Goal: Transaction & Acquisition: Purchase product/service

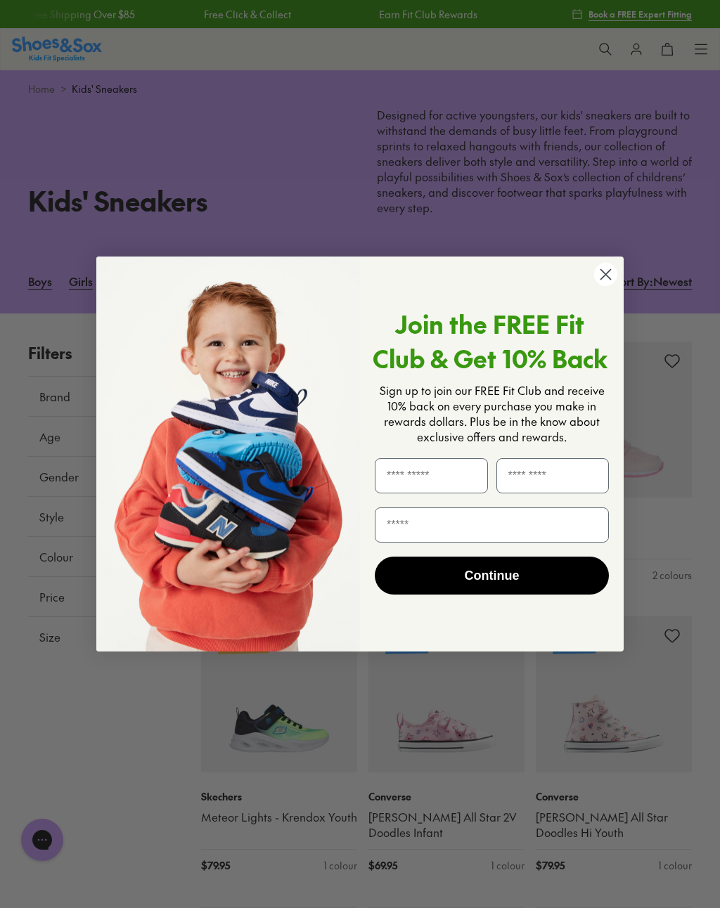
click at [604, 284] on circle "Close dialog" at bounding box center [605, 274] width 23 height 23
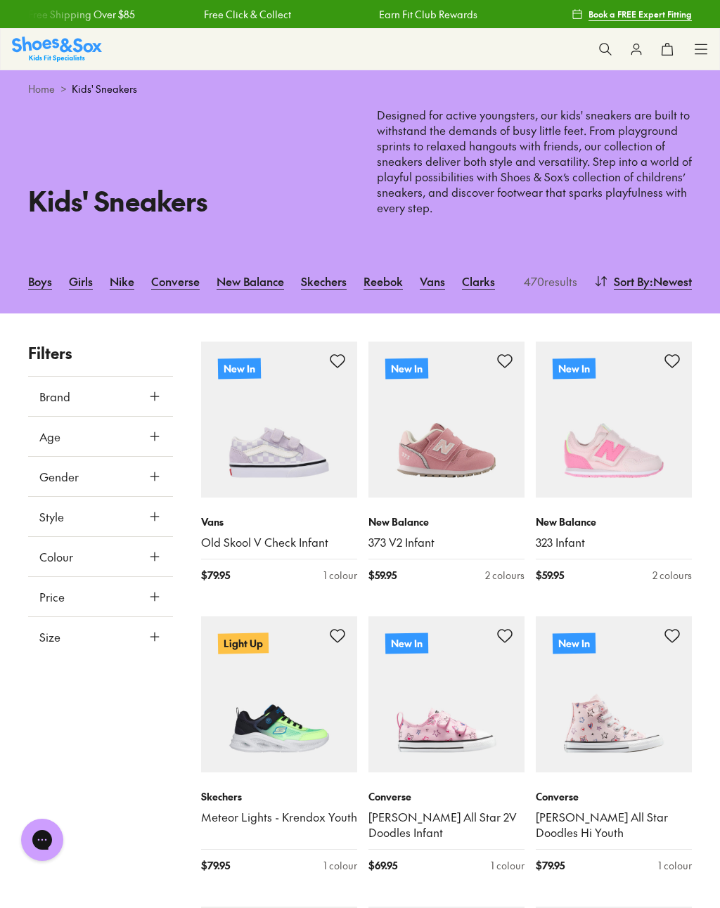
click at [690, 55] on div "Shop All Shop All Shop All New Arrivals Up to 40% Off Sale Online Only Best Sel…" at bounding box center [360, 49] width 720 height 42
click at [705, 49] on use at bounding box center [701, 48] width 12 height 9
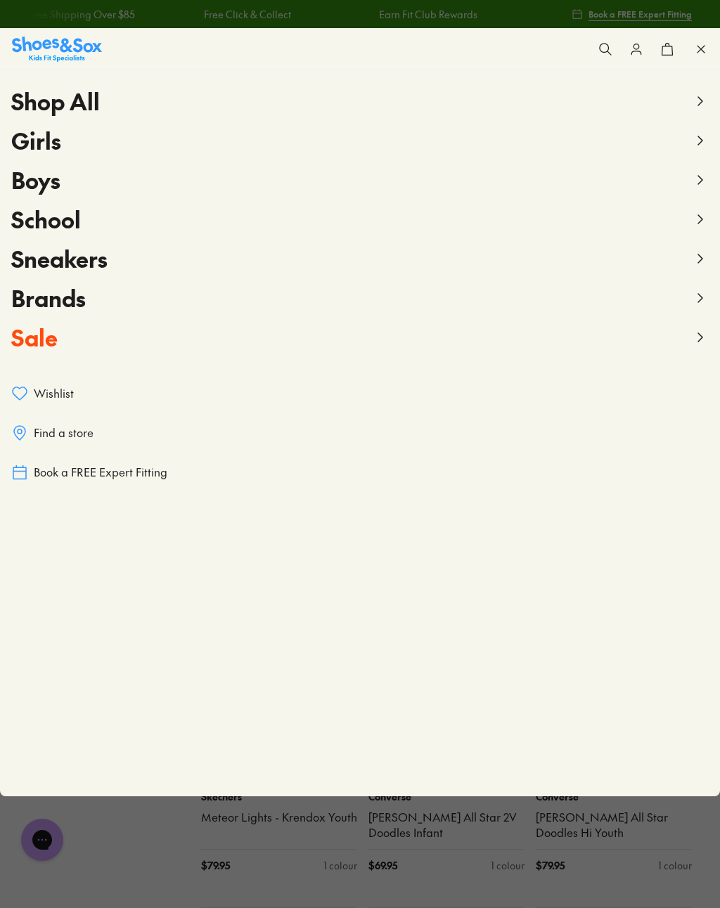
click at [51, 339] on span "Sale" at bounding box center [34, 337] width 46 height 32
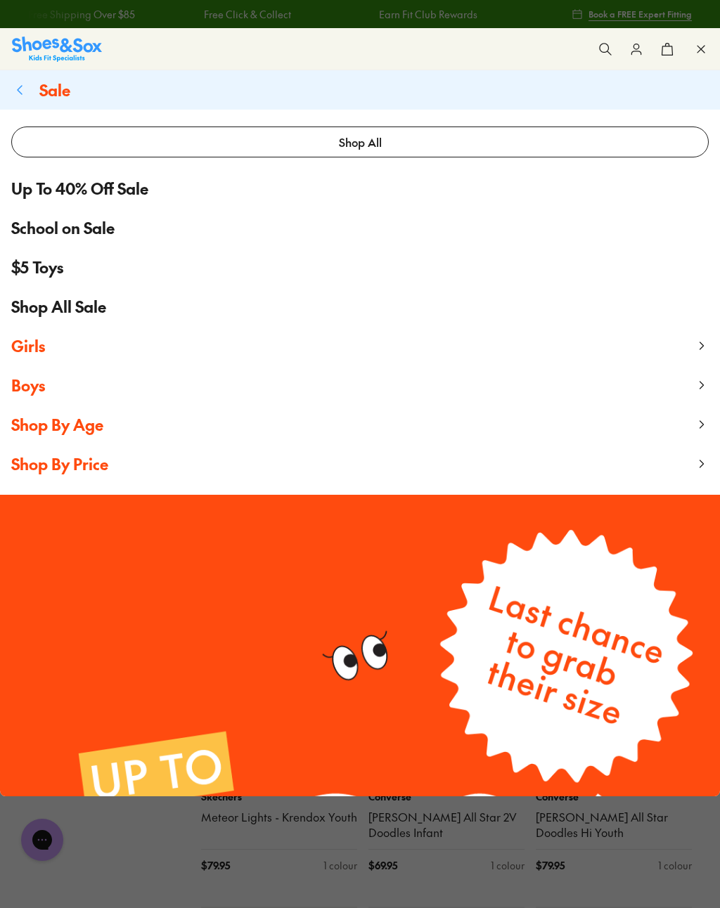
click at [37, 395] on span "Boys" at bounding box center [28, 385] width 34 height 21
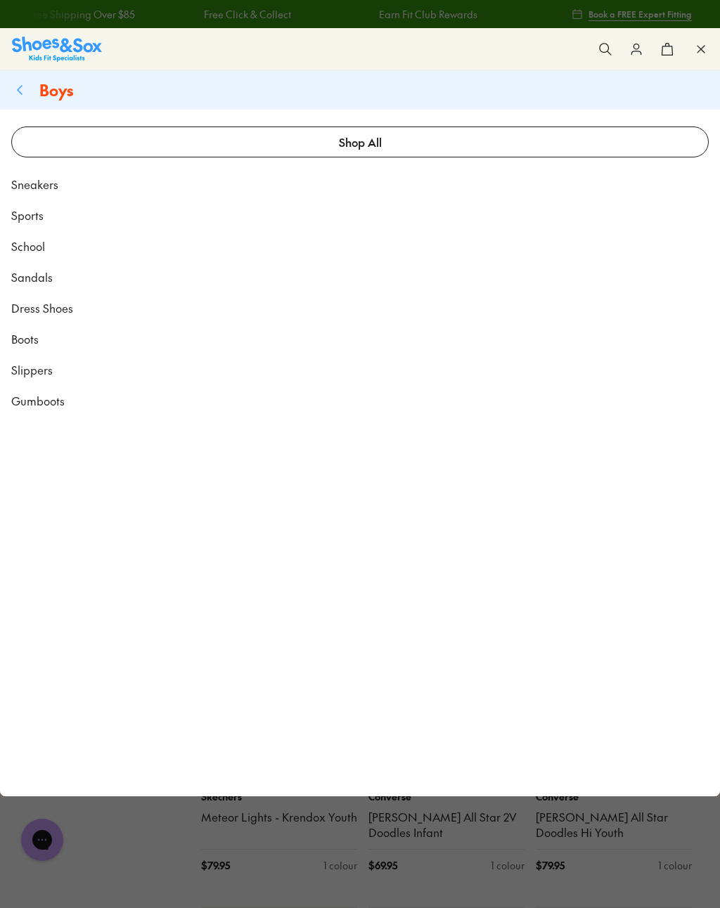
click at [49, 191] on span "Sneakers" at bounding box center [34, 184] width 47 height 17
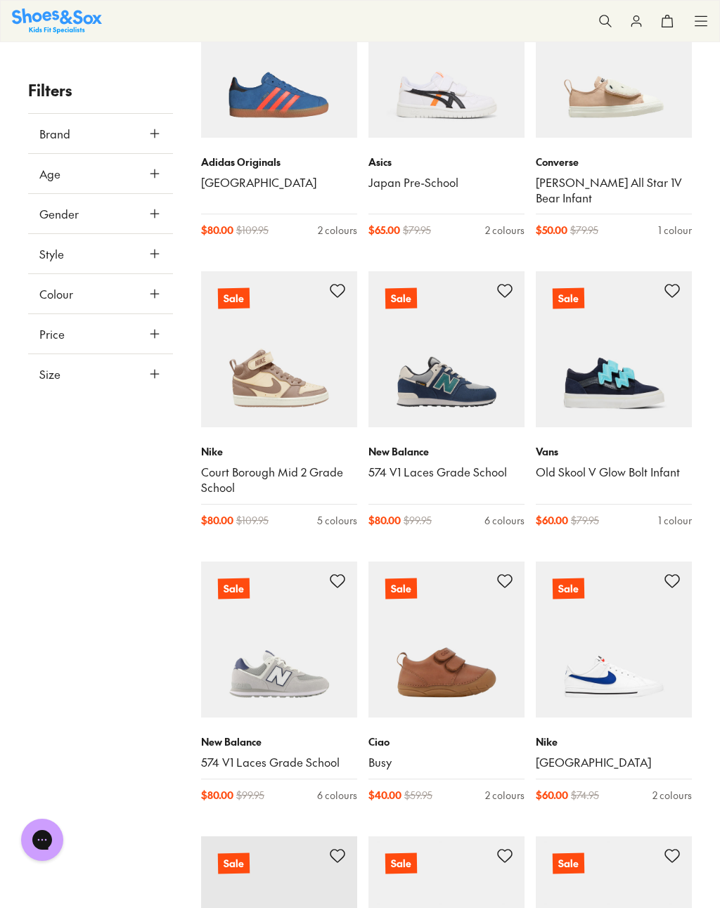
scroll to position [1406, 0]
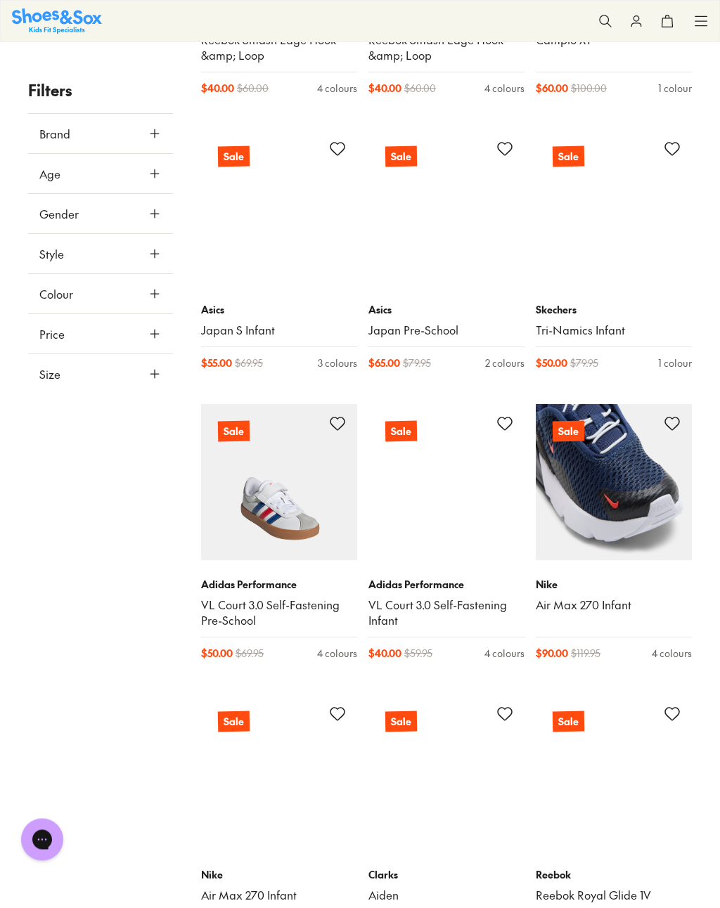
scroll to position [4949, 0]
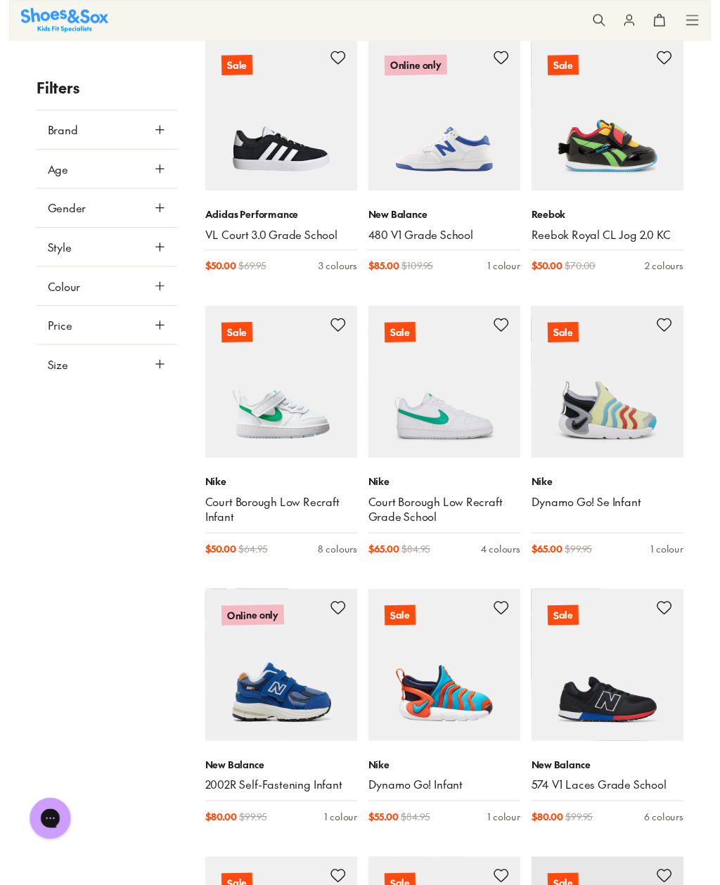
scroll to position [6432, 0]
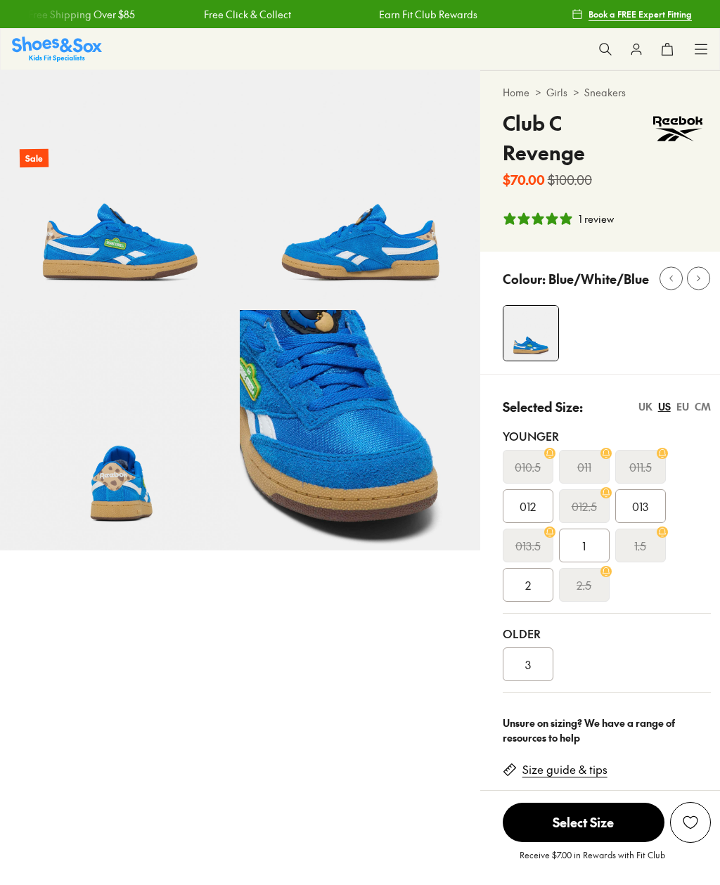
select select "*"
click at [408, 251] on img at bounding box center [360, 190] width 240 height 240
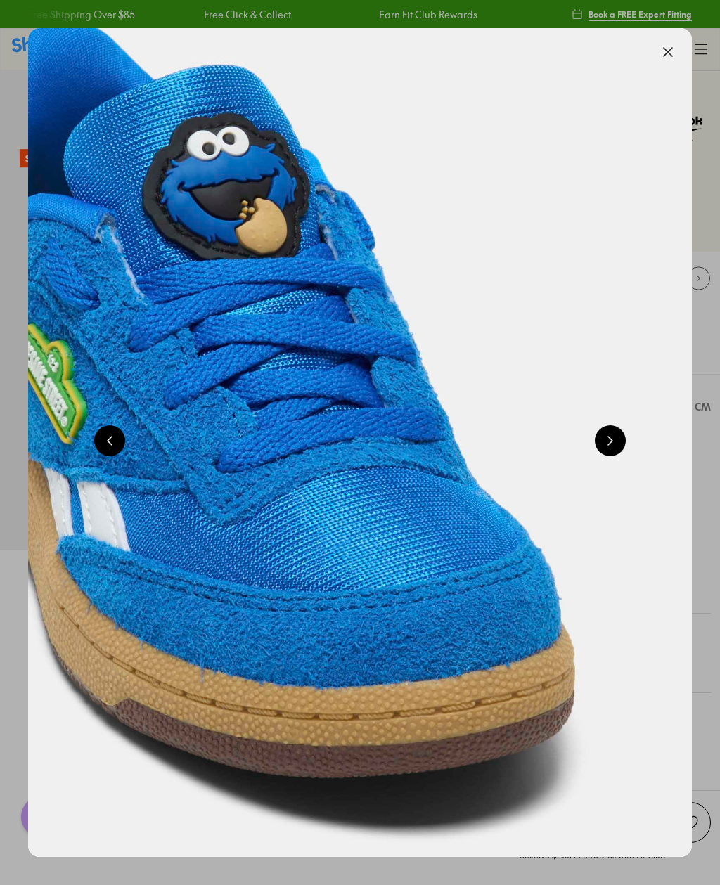
scroll to position [0, 1327]
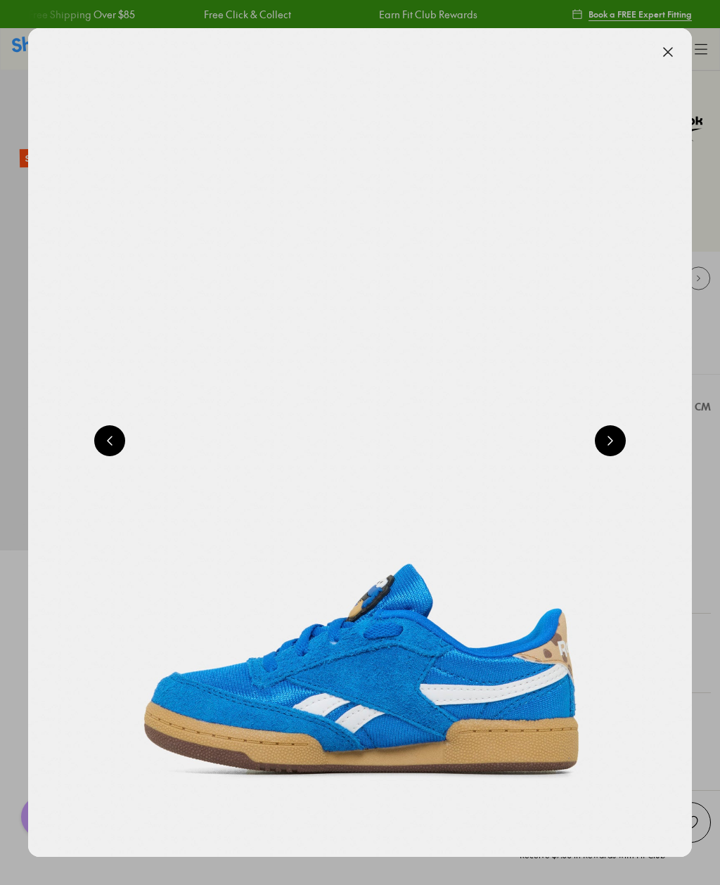
click at [614, 434] on button at bounding box center [610, 440] width 31 height 31
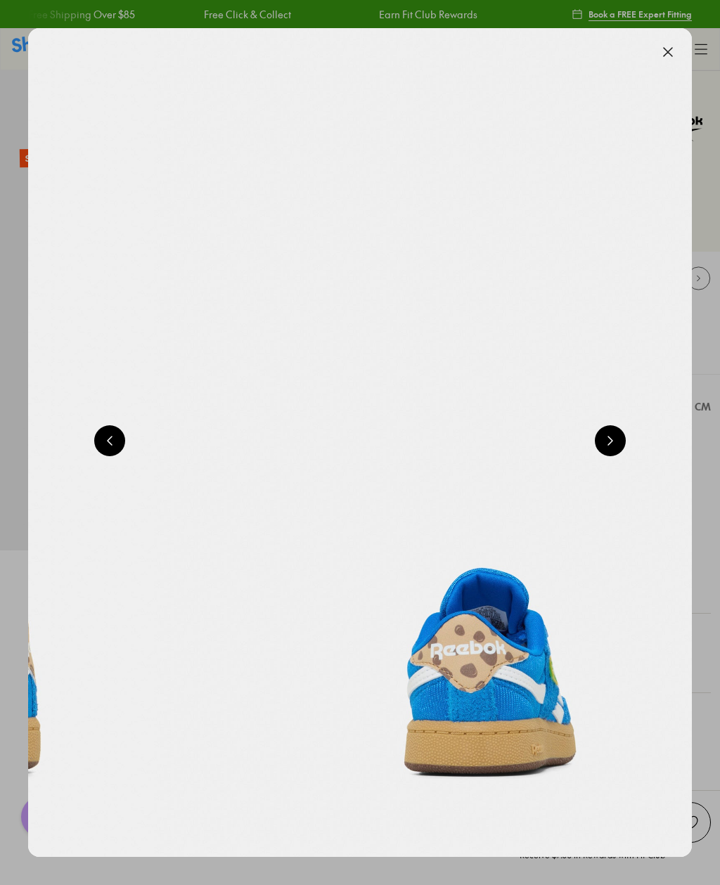
scroll to position [0, 1990]
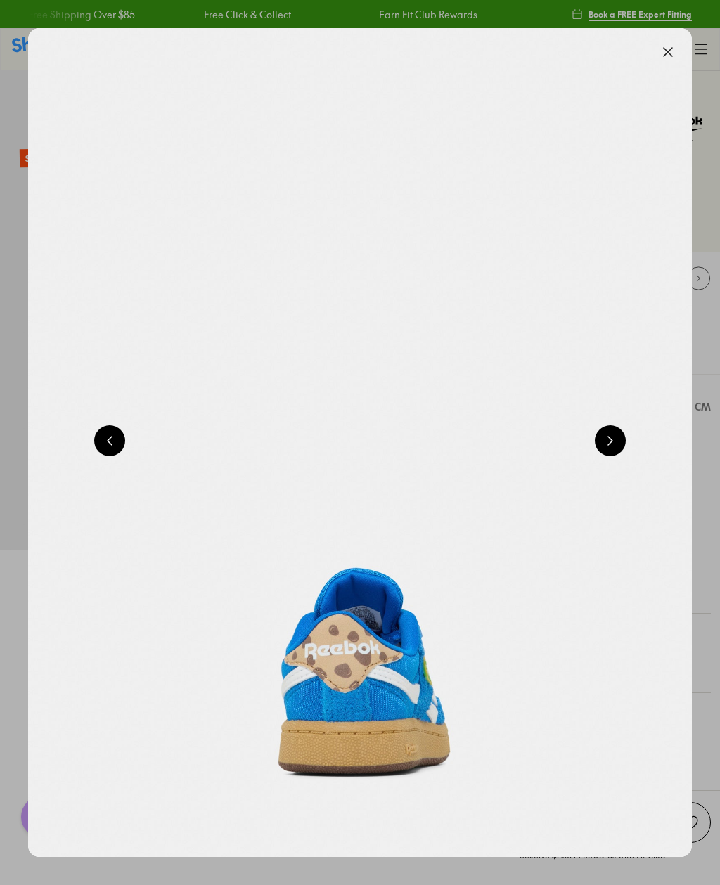
click at [620, 423] on img at bounding box center [359, 442] width 663 height 829
click at [603, 437] on button at bounding box center [610, 440] width 31 height 31
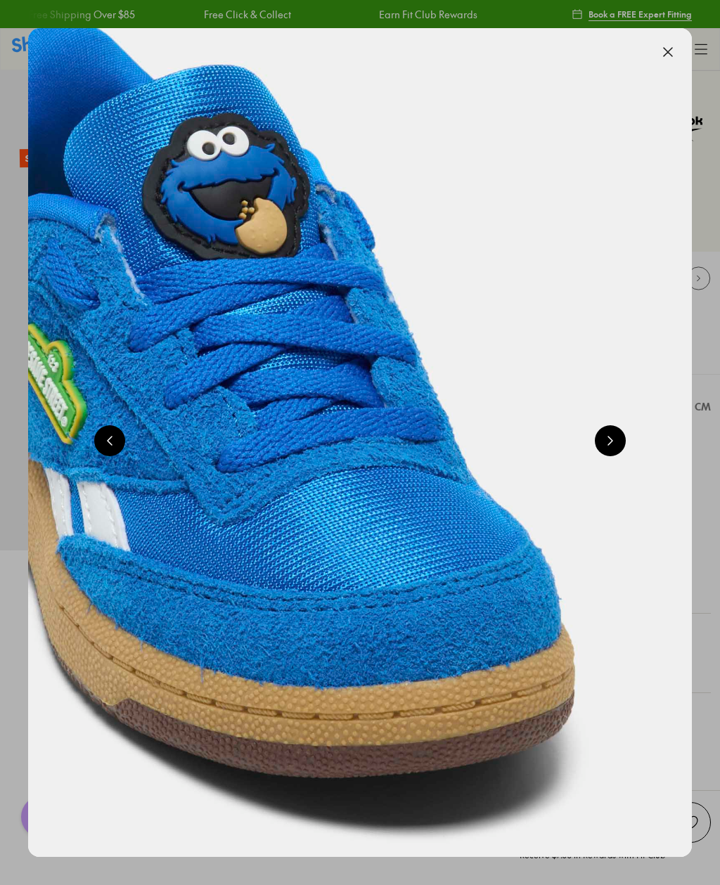
click at [617, 432] on button at bounding box center [610, 440] width 31 height 31
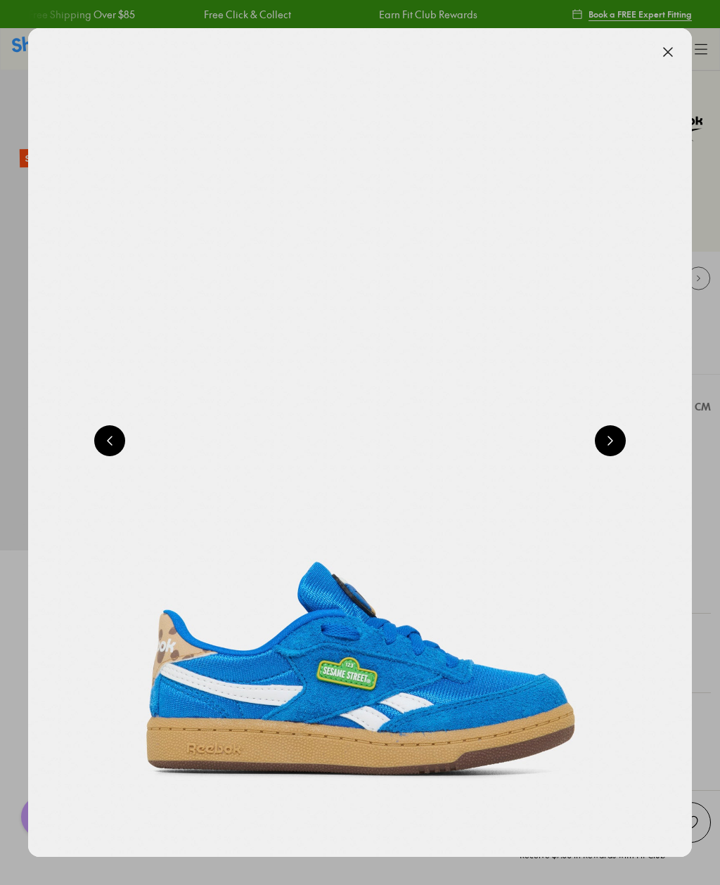
click at [619, 425] on img at bounding box center [359, 442] width 663 height 829
click at [701, 374] on div at bounding box center [360, 442] width 720 height 885
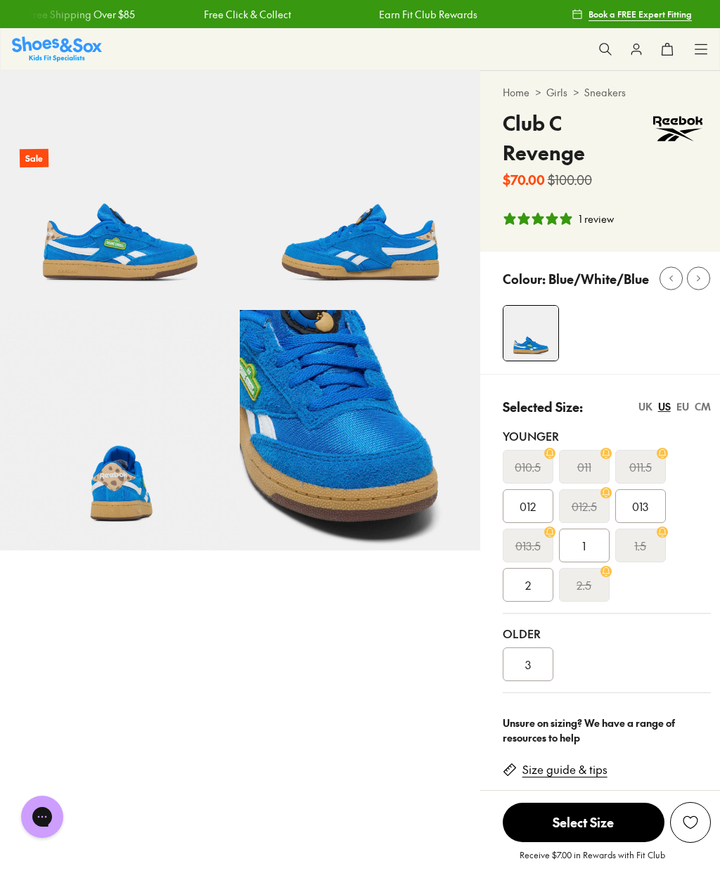
click at [704, 48] on icon at bounding box center [701, 49] width 14 height 14
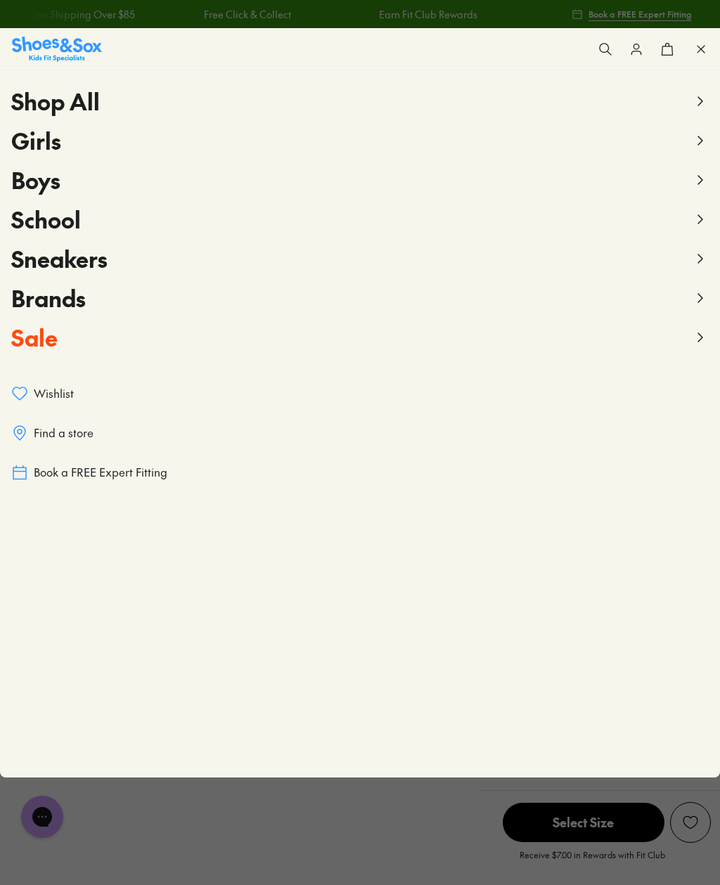
click at [706, 180] on icon at bounding box center [700, 179] width 17 height 17
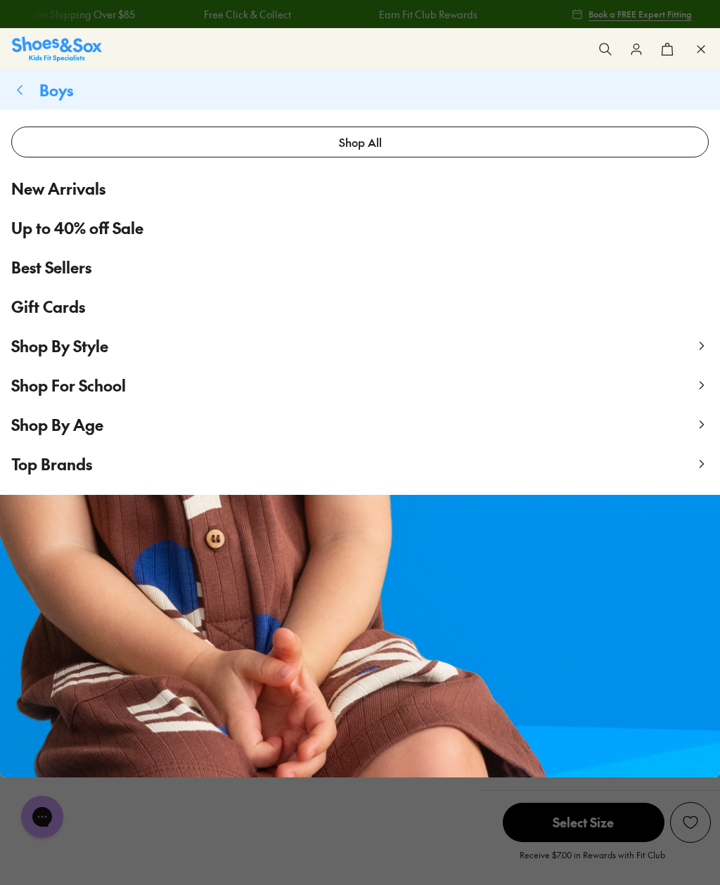
click at [117, 231] on span "Up to 40% off Sale" at bounding box center [77, 227] width 132 height 23
click at [124, 229] on span "Up to 40% off Sale" at bounding box center [77, 227] width 132 height 23
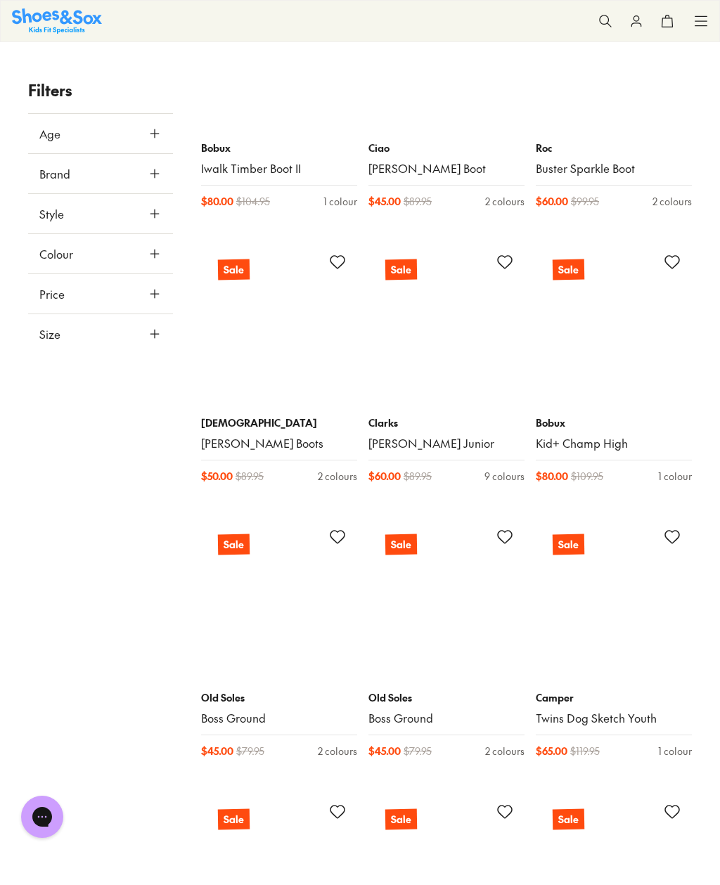
scroll to position [4559, 0]
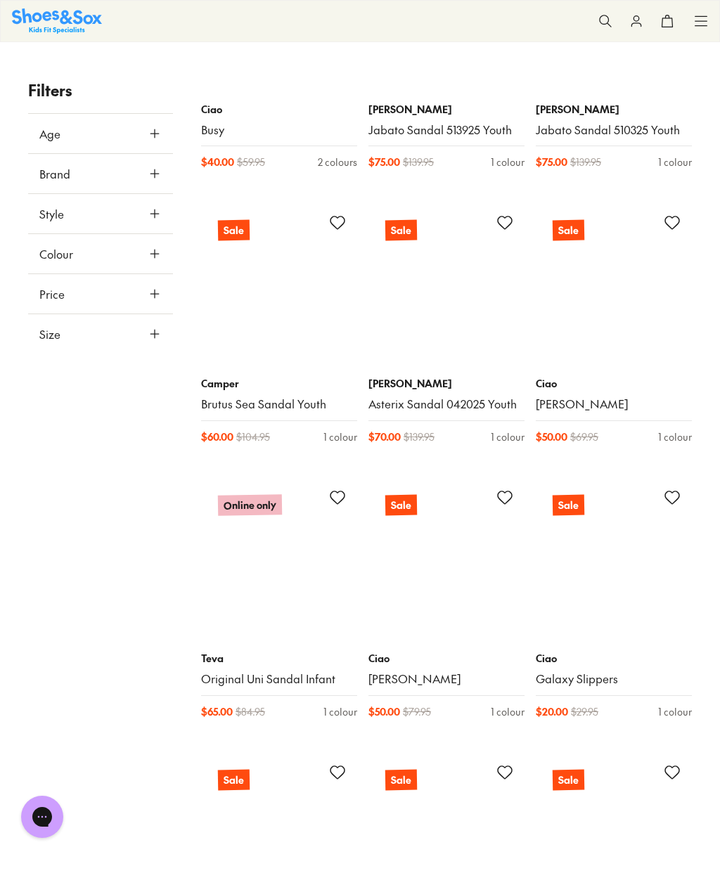
scroll to position [7372, 0]
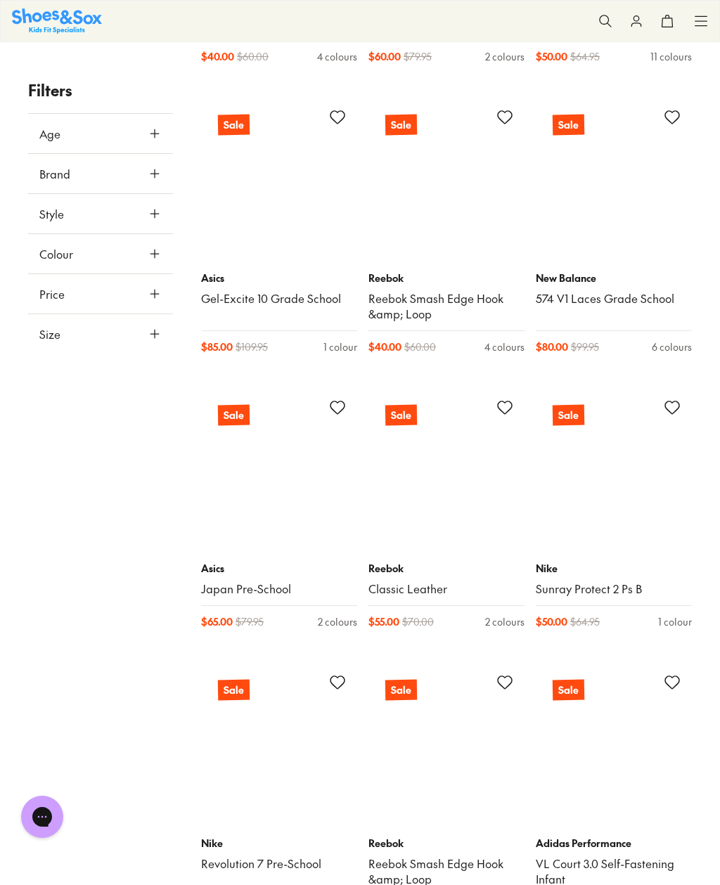
scroll to position [10554, 0]
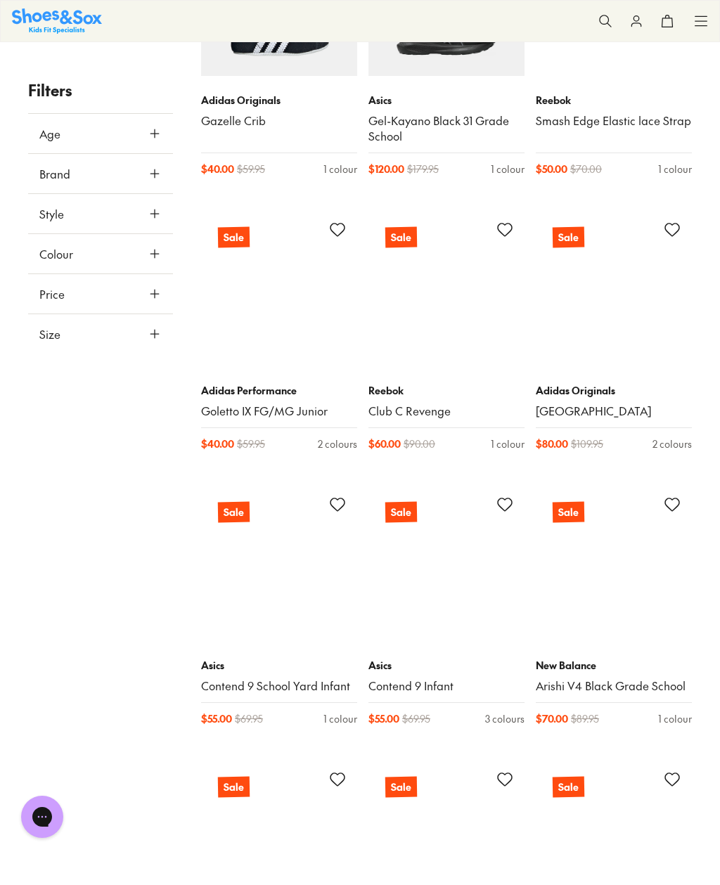
scroll to position [12171, 0]
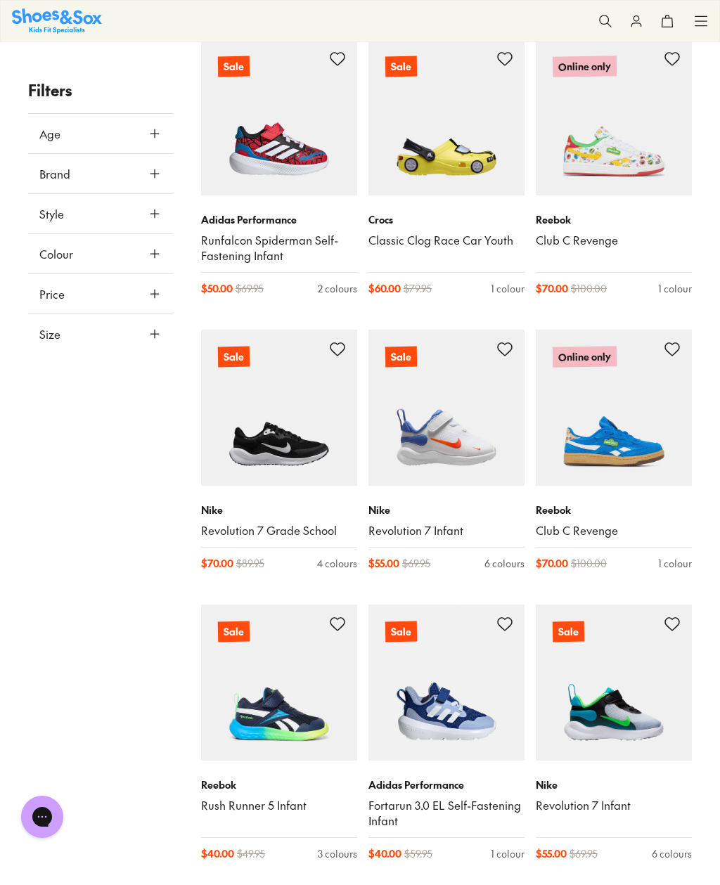
scroll to position [15693, 0]
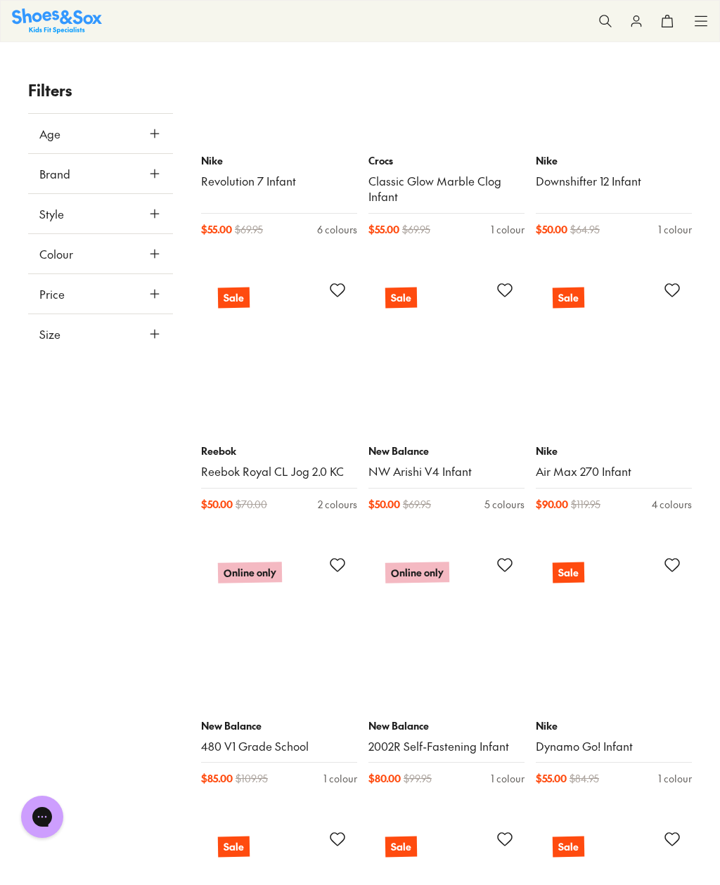
scroll to position [18881, 0]
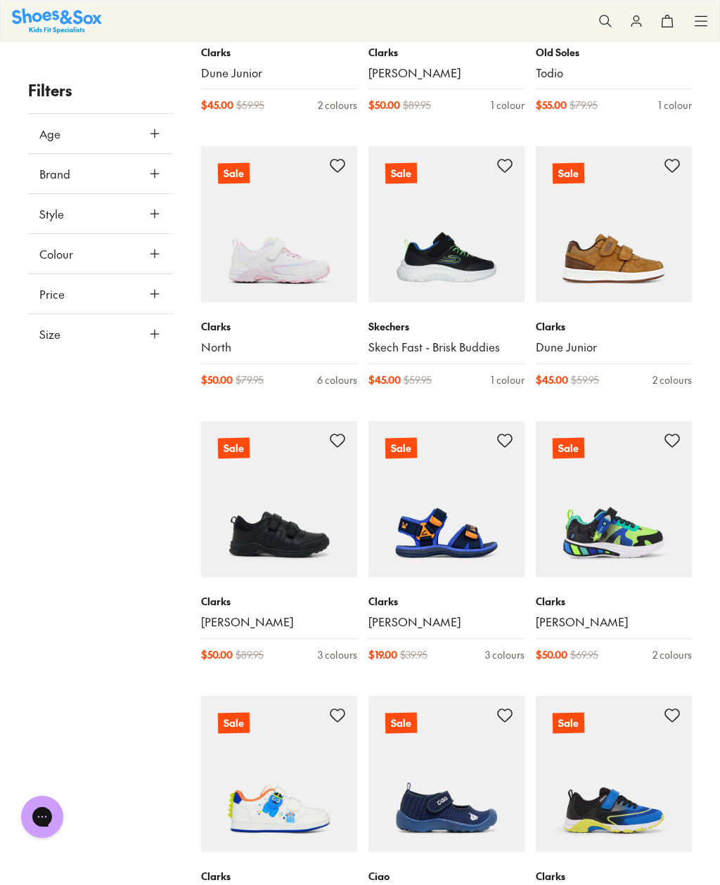
scroll to position [22876, 0]
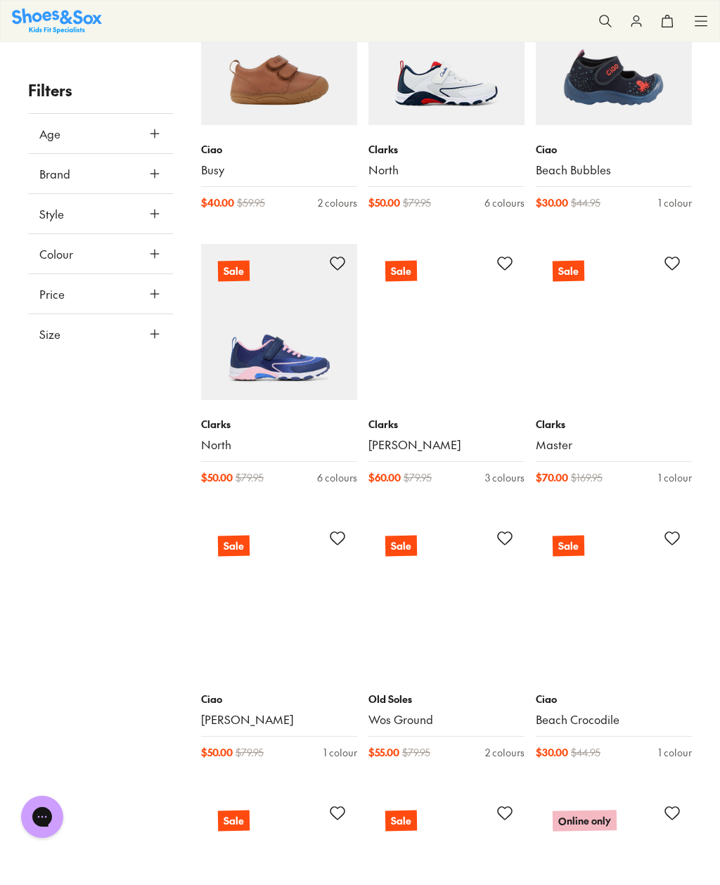
scroll to position [23813, 0]
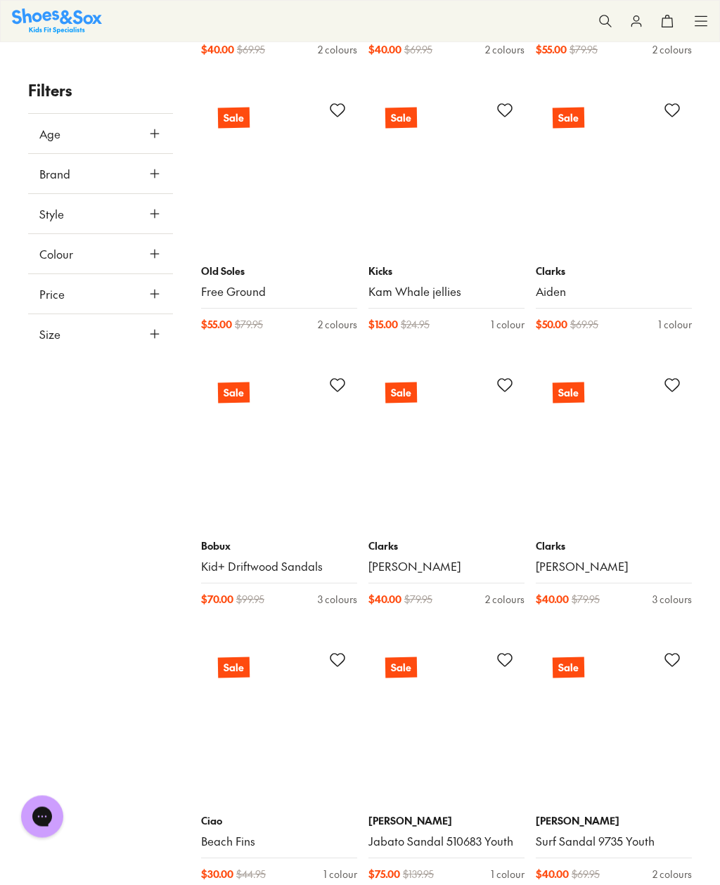
scroll to position [27568, 0]
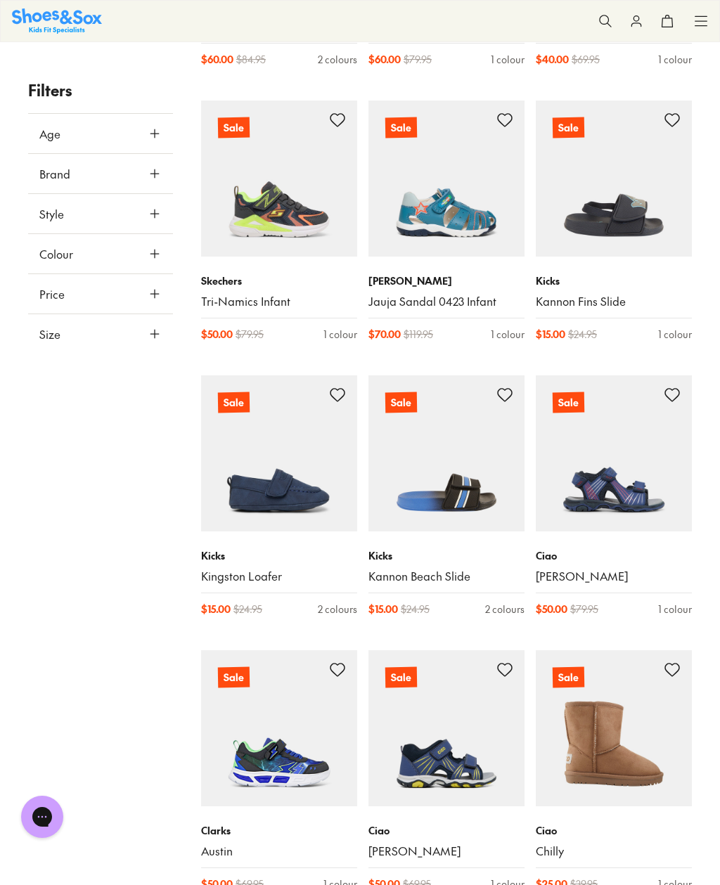
scroll to position [29475, 0]
